Goal: Information Seeking & Learning: Understand process/instructions

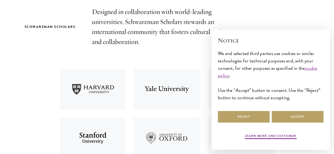
scroll to position [182, 0]
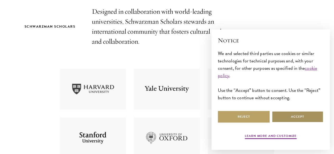
click at [297, 112] on button "Accept" at bounding box center [298, 117] width 52 height 12
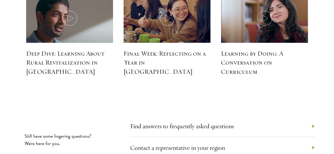
scroll to position [2368, 0]
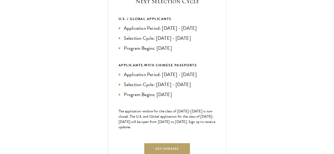
scroll to position [226, 0]
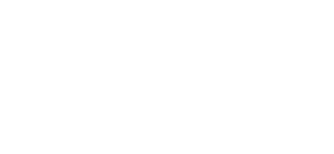
scroll to position [949, 0]
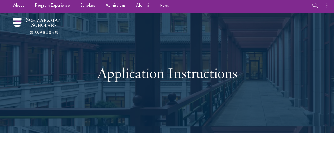
scroll to position [0, 0]
